Goal: Information Seeking & Learning: Learn about a topic

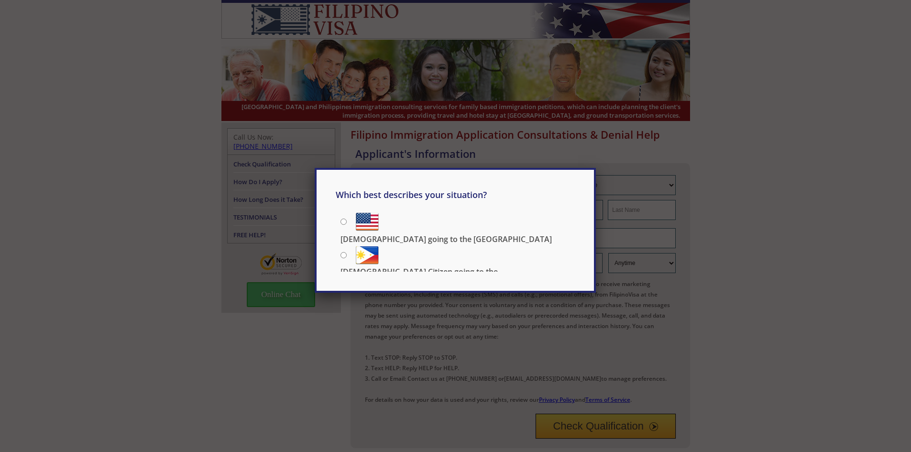
click at [342, 223] on input "[DEMOGRAPHIC_DATA] going to the [GEOGRAPHIC_DATA]" at bounding box center [343, 221] width 6 height 6
radio input "true"
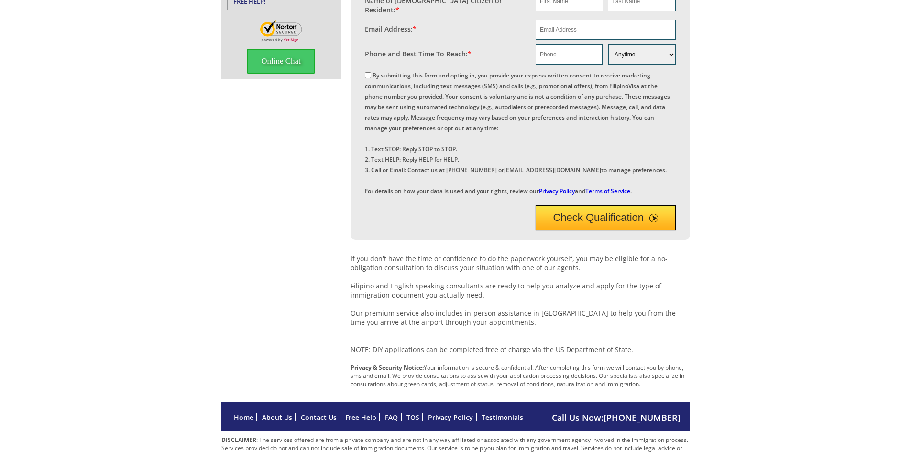
scroll to position [247, 0]
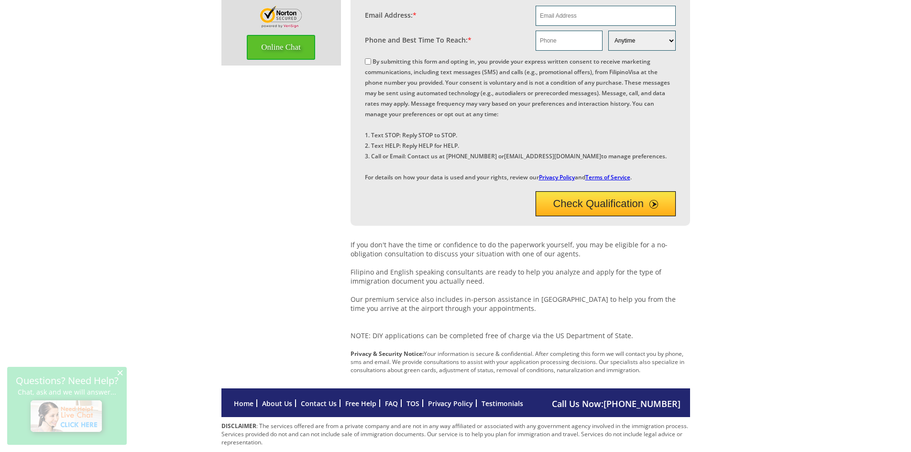
click at [290, 40] on span "Online Chat" at bounding box center [281, 47] width 68 height 25
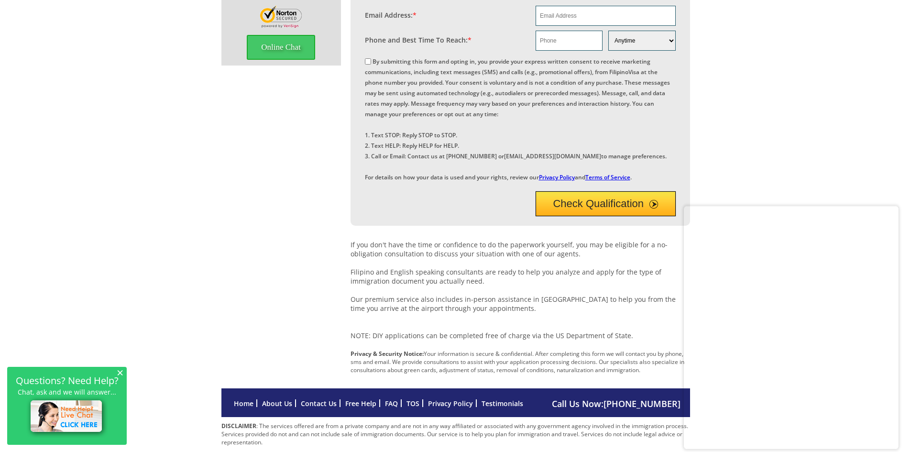
click at [894, 213] on img at bounding box center [894, 212] width 3 height 8
